Goal: Task Accomplishment & Management: Use online tool/utility

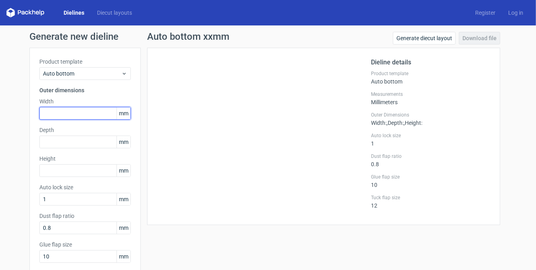
click at [86, 108] on input "text" at bounding box center [85, 113] width 92 height 13
type input "127"
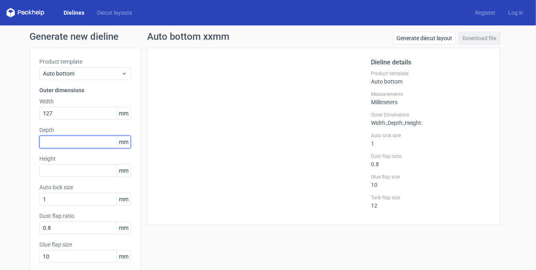
click at [73, 143] on input "text" at bounding box center [85, 142] width 92 height 13
type input "127"
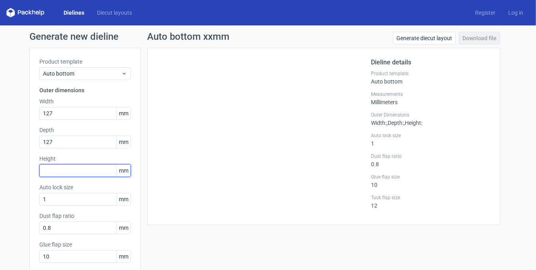
click at [86, 176] on input "text" at bounding box center [85, 170] width 92 height 13
type input "130"
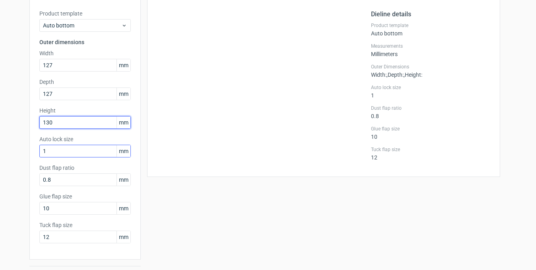
scroll to position [70, 0]
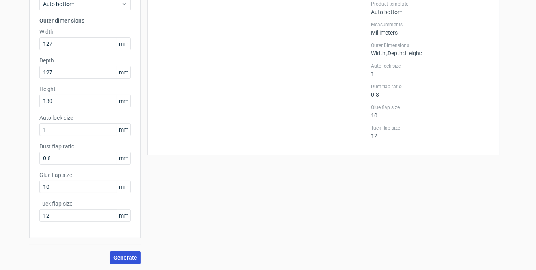
click at [118, 257] on span "Generate" at bounding box center [125, 258] width 24 height 6
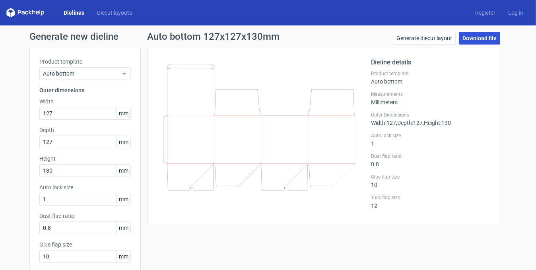
click at [476, 39] on link "Download file" at bounding box center [479, 38] width 41 height 13
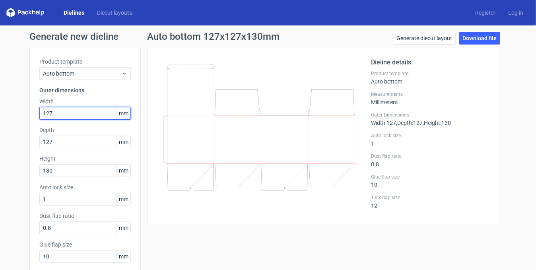
click at [64, 114] on input "127" at bounding box center [85, 113] width 92 height 13
type input "128"
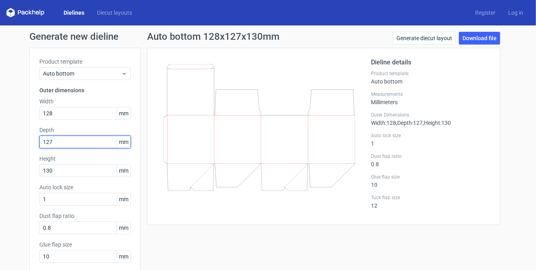
click at [88, 141] on input "127" at bounding box center [85, 142] width 92 height 13
type input "128"
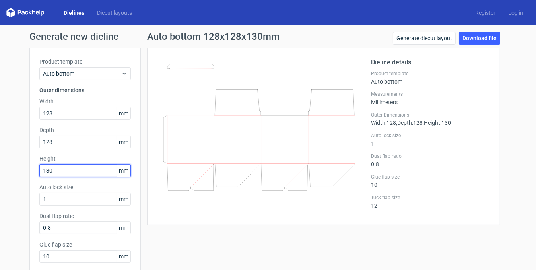
click at [94, 171] on input "130" at bounding box center [85, 170] width 92 height 13
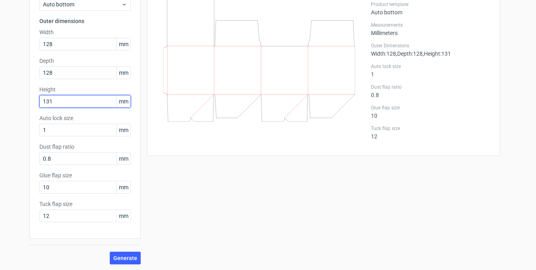
scroll to position [70, 0]
type input "131"
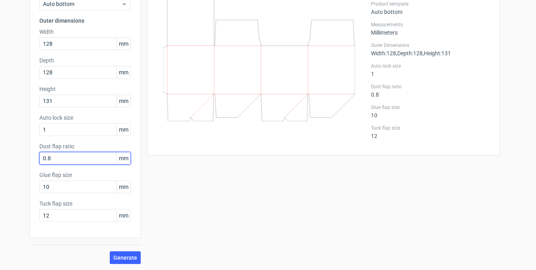
click at [57, 162] on input "0.8" at bounding box center [85, 158] width 92 height 13
type input "15"
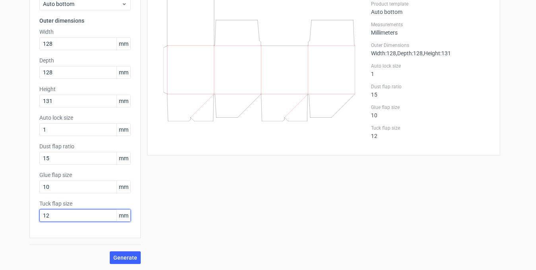
click at [65, 217] on input "12" at bounding box center [85, 215] width 92 height 13
type input "20"
click at [119, 255] on span "Generate" at bounding box center [125, 258] width 24 height 6
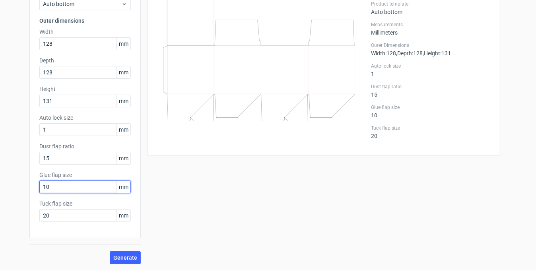
click at [84, 185] on input "10" at bounding box center [85, 187] width 92 height 13
type input "20"
click at [132, 257] on span "Generate" at bounding box center [125, 258] width 24 height 6
click at [59, 187] on input "20" at bounding box center [85, 187] width 92 height 13
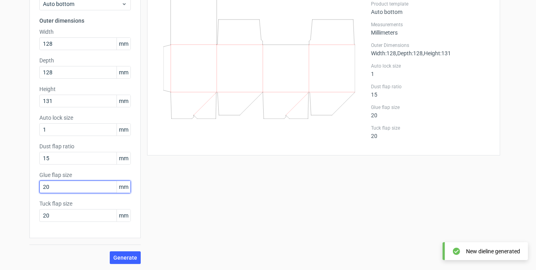
click at [59, 187] on input "20" at bounding box center [85, 187] width 92 height 13
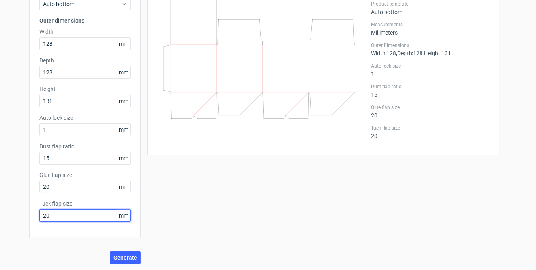
click at [77, 214] on input "20" at bounding box center [85, 215] width 92 height 13
click at [110, 258] on button "Generate" at bounding box center [125, 258] width 31 height 13
click at [54, 217] on input "25" at bounding box center [85, 215] width 92 height 13
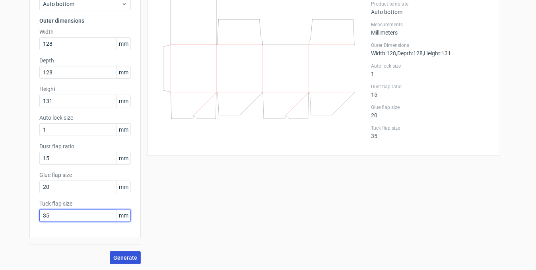
type input "35"
click at [113, 259] on span "Generate" at bounding box center [125, 258] width 24 height 6
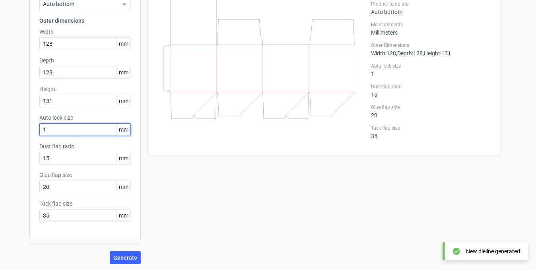
click at [53, 131] on input "1" at bounding box center [85, 129] width 92 height 13
type input "5"
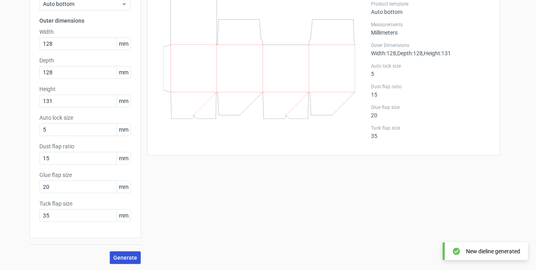
click at [130, 260] on span "Generate" at bounding box center [125, 258] width 24 height 6
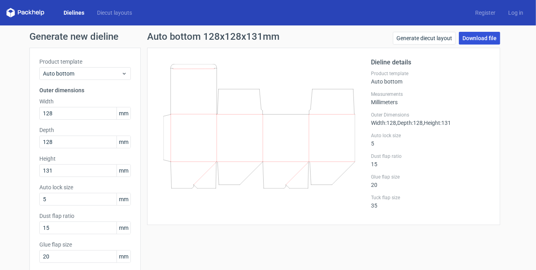
click at [478, 42] on link "Download file" at bounding box center [479, 38] width 41 height 13
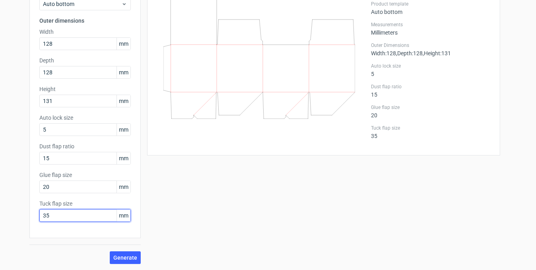
click at [59, 215] on input "35" at bounding box center [85, 215] width 92 height 13
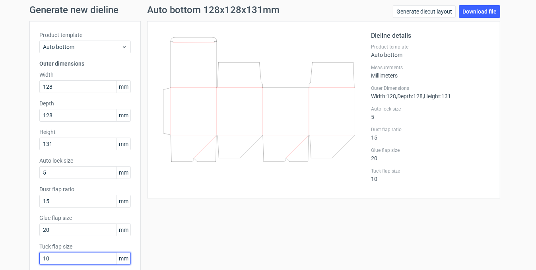
scroll to position [0, 0]
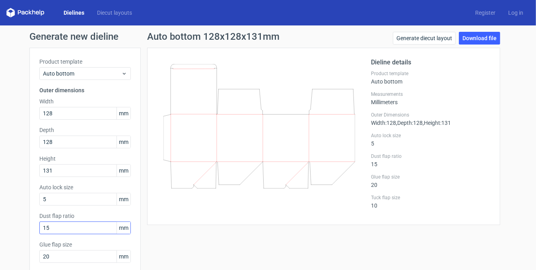
type input "10"
click at [63, 226] on input "15" at bounding box center [85, 228] width 92 height 13
type input "10"
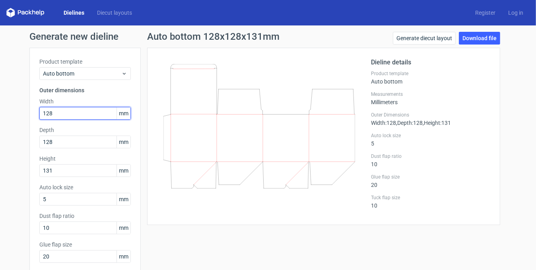
click at [55, 115] on input "128" at bounding box center [85, 113] width 92 height 13
type input "129"
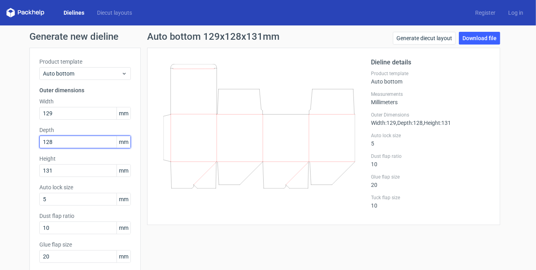
click at [65, 141] on input "128" at bounding box center [85, 142] width 92 height 13
type input "129"
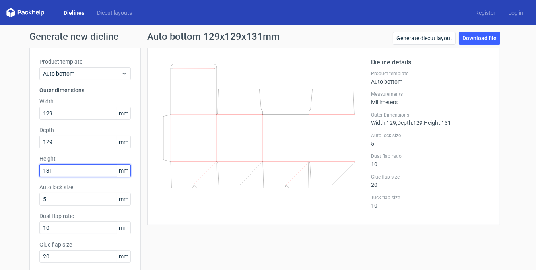
click at [72, 174] on input "131" at bounding box center [85, 170] width 92 height 13
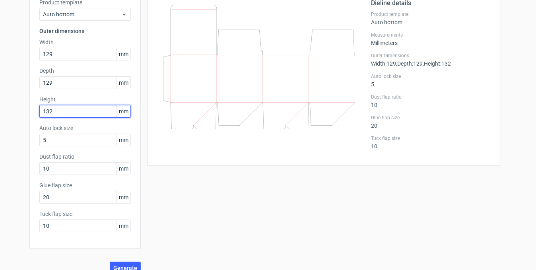
scroll to position [70, 0]
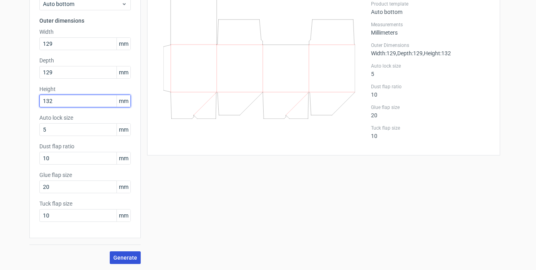
type input "132"
click at [124, 260] on span "Generate" at bounding box center [125, 258] width 24 height 6
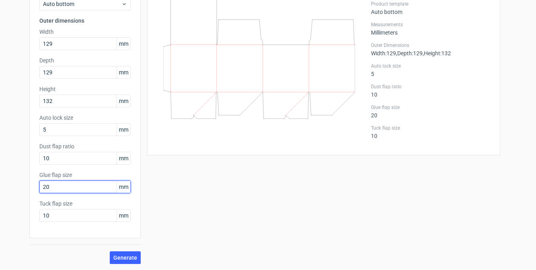
click at [64, 187] on input "20" at bounding box center [85, 187] width 92 height 13
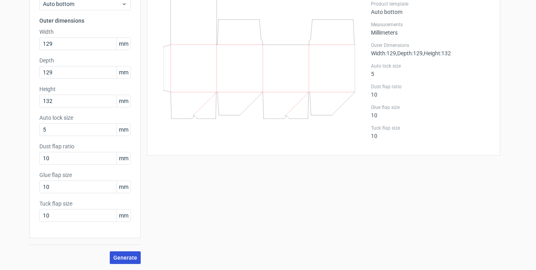
click at [117, 258] on span "Generate" at bounding box center [125, 258] width 24 height 6
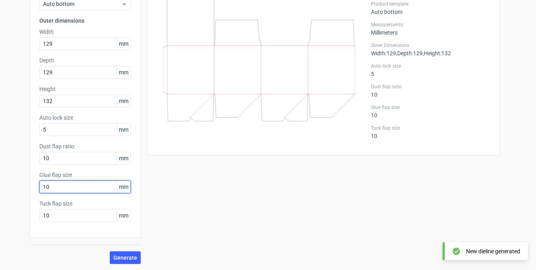
click at [78, 186] on input "10" at bounding box center [85, 187] width 92 height 13
type input "20"
click at [113, 258] on span "Generate" at bounding box center [125, 258] width 24 height 6
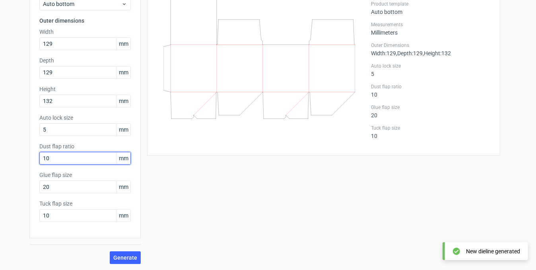
click at [50, 157] on input "10" at bounding box center [85, 158] width 92 height 13
type input "5"
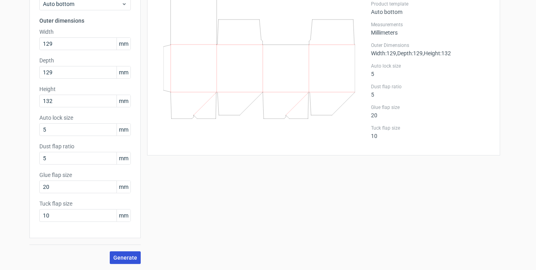
click at [121, 256] on span "Generate" at bounding box center [125, 258] width 24 height 6
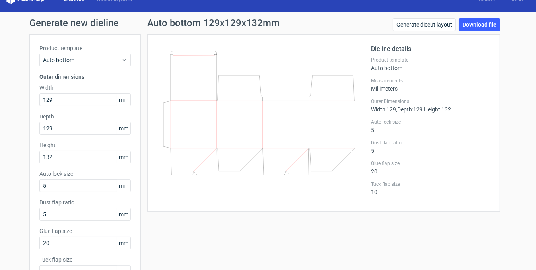
scroll to position [0, 0]
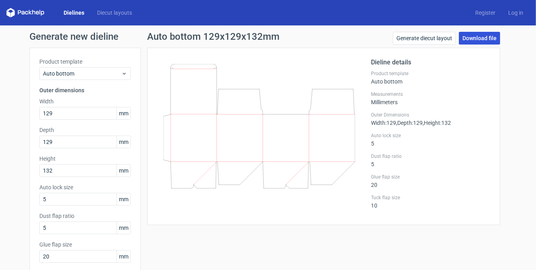
click at [484, 38] on link "Download file" at bounding box center [479, 38] width 41 height 13
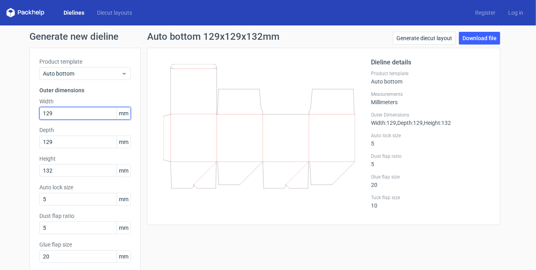
click at [59, 111] on input "129" at bounding box center [85, 113] width 92 height 13
type input "130"
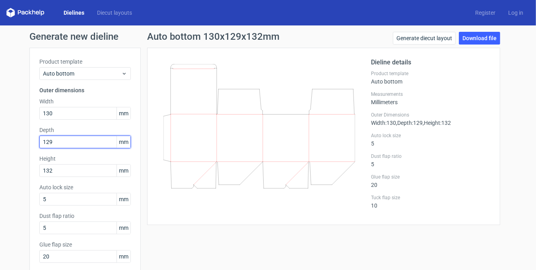
click at [76, 142] on input "129" at bounding box center [85, 142] width 92 height 13
type input "130"
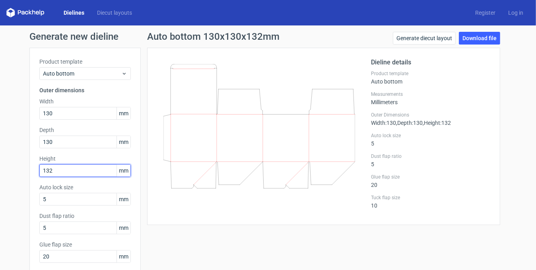
click at [69, 171] on input "132" at bounding box center [85, 170] width 92 height 13
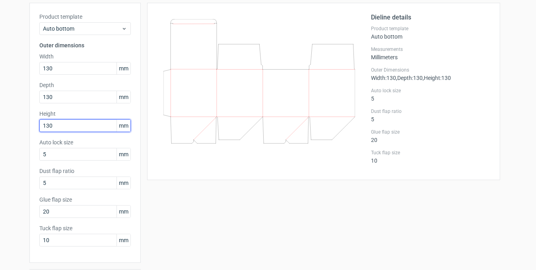
scroll to position [70, 0]
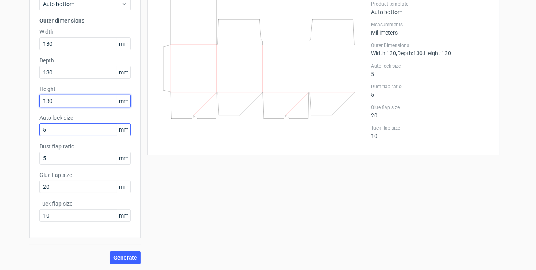
type input "130"
click at [85, 127] on input "5" at bounding box center [85, 129] width 92 height 13
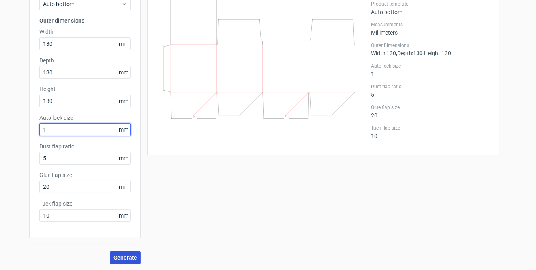
type input "1"
click at [121, 260] on span "Generate" at bounding box center [125, 258] width 24 height 6
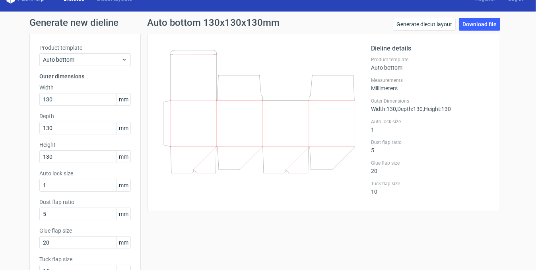
scroll to position [0, 0]
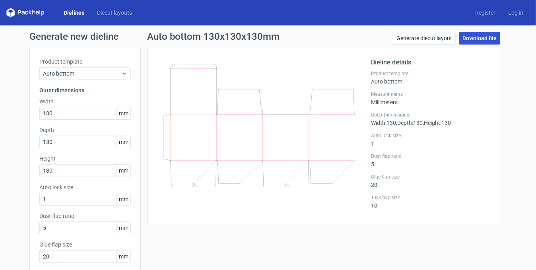
click at [481, 38] on link "Download file" at bounding box center [479, 38] width 41 height 13
